Goal: Task Accomplishment & Management: Complete application form

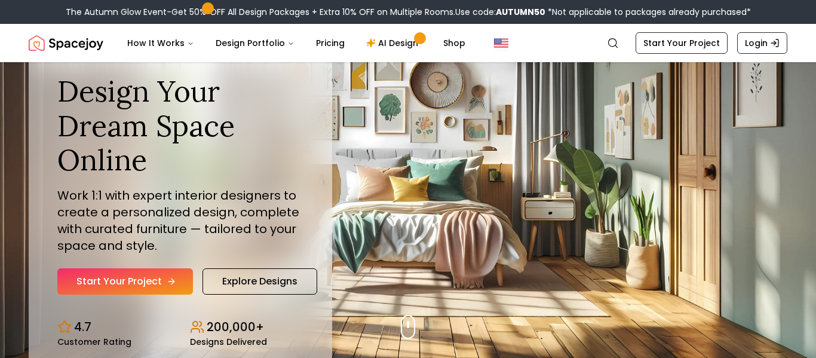
click at [171, 275] on link "Start Your Project" at bounding box center [125, 281] width 136 height 26
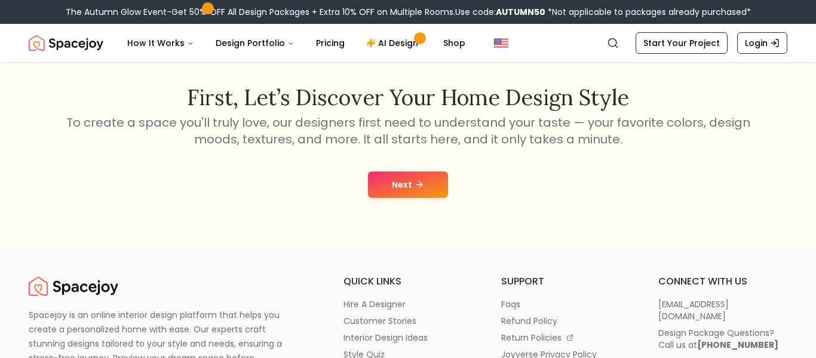
scroll to position [189, 0]
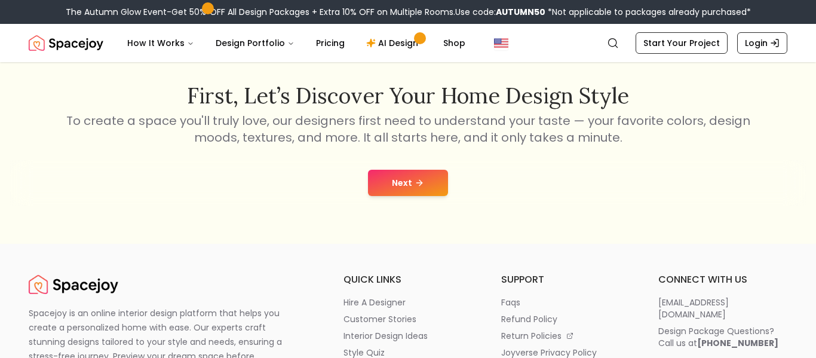
click at [397, 189] on button "Next" at bounding box center [408, 183] width 80 height 26
